Goal: Check status

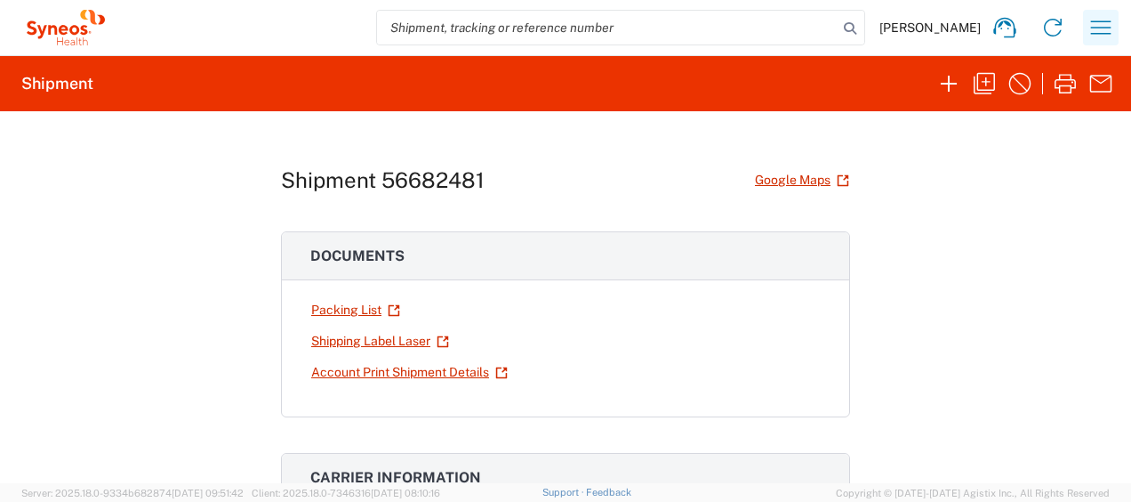
click at [1095, 23] on icon "button" at bounding box center [1101, 27] width 28 height 28
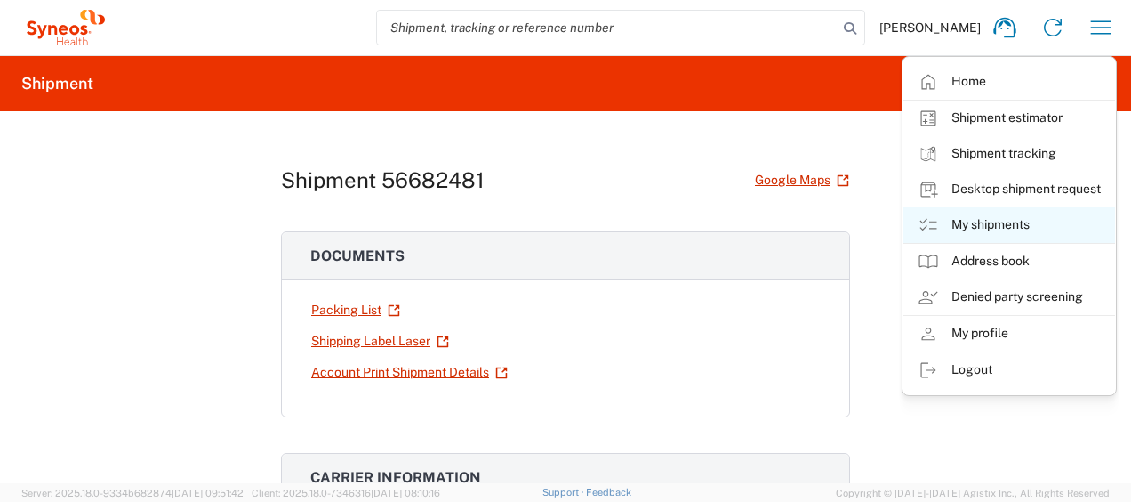
click at [986, 219] on link "My shipments" at bounding box center [1010, 225] width 212 height 36
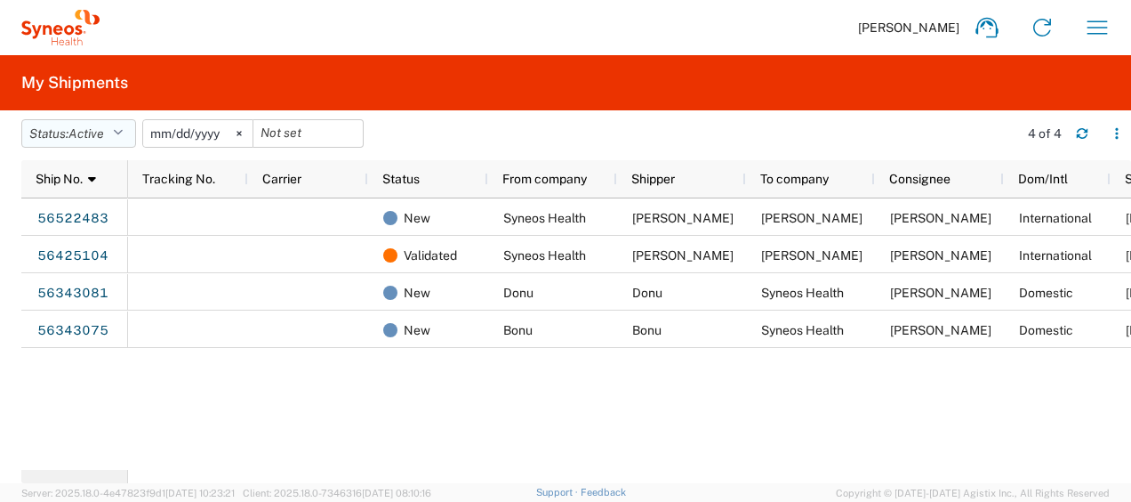
click at [119, 133] on icon "button" at bounding box center [118, 133] width 10 height 12
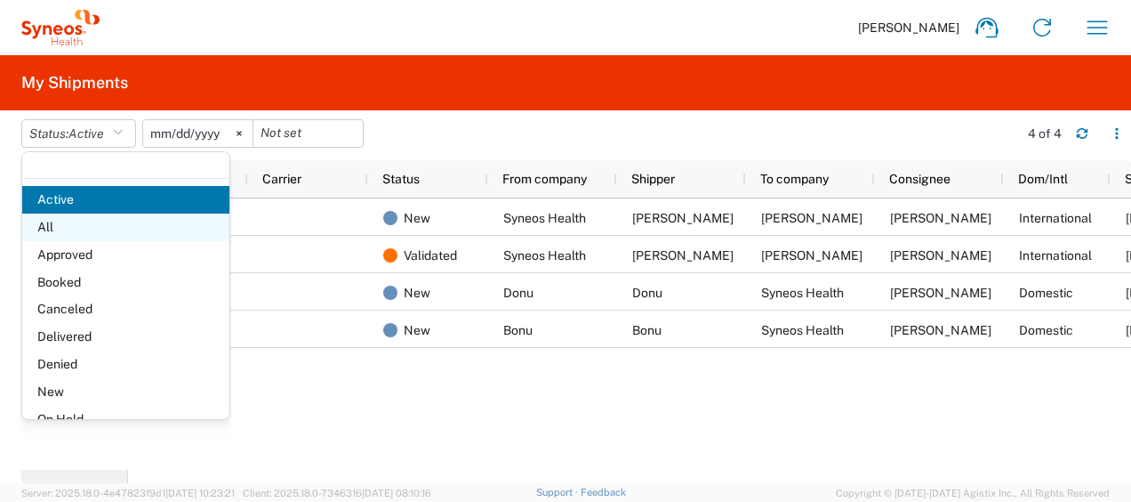
click at [47, 226] on span "All" at bounding box center [125, 227] width 207 height 28
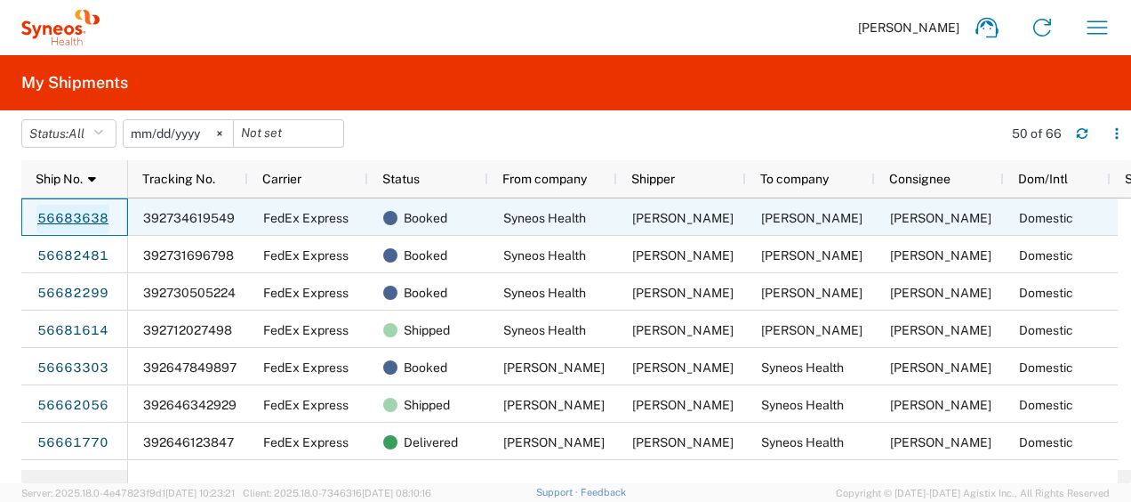
click at [89, 214] on link "56683638" at bounding box center [72, 219] width 73 height 28
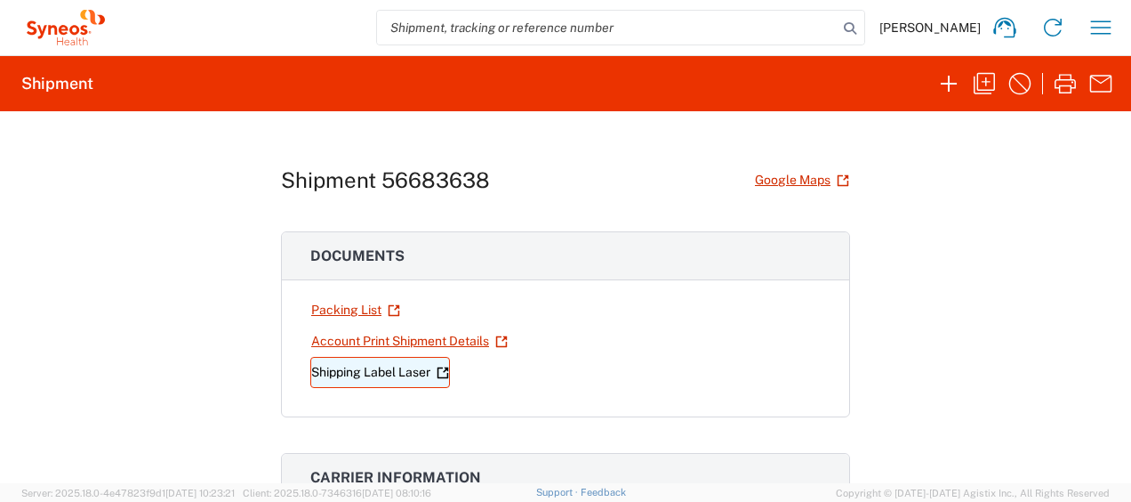
click at [385, 366] on link "Shipping Label Laser" at bounding box center [380, 372] width 140 height 31
